Goal: Task Accomplishment & Management: Complete application form

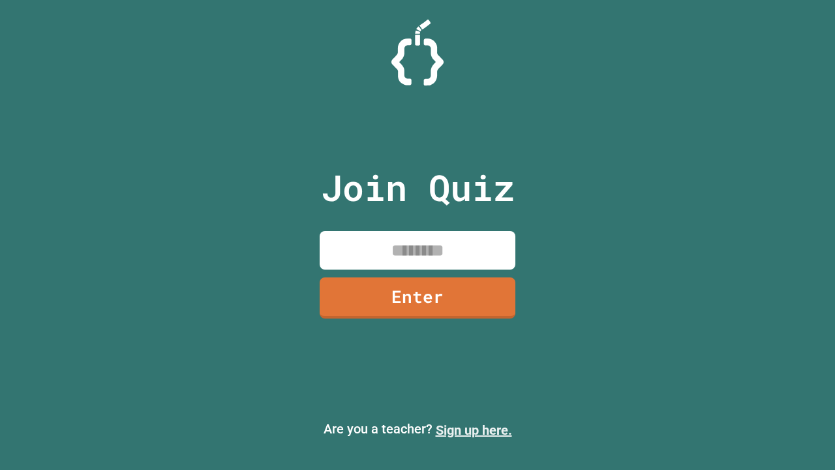
click at [474, 430] on link "Sign up here." at bounding box center [474, 430] width 76 height 16
